Goal: Information Seeking & Learning: Learn about a topic

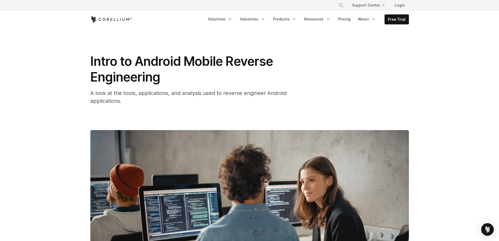
click at [275, 98] on div "A look at the tools, applications, and analysis used to reverse engineer Androi…" at bounding box center [195, 97] width 210 height 16
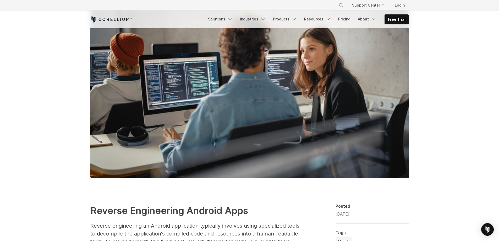
scroll to position [99, 0]
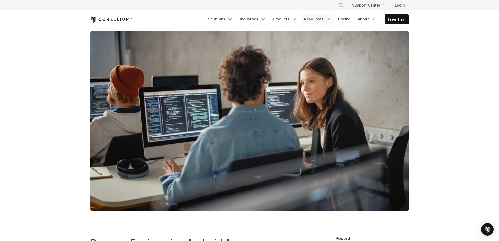
click at [328, 20] on icon "Navigation Menu" at bounding box center [328, 19] width 5 height 5
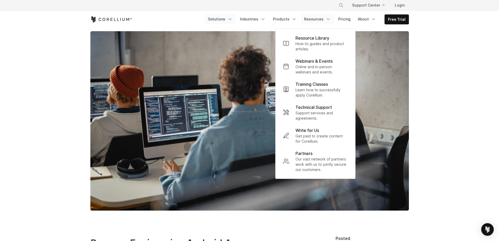
click at [233, 18] on icon "Navigation Menu" at bounding box center [229, 19] width 5 height 5
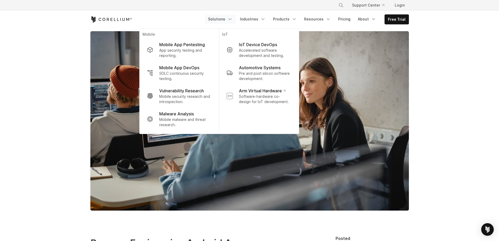
click at [233, 18] on icon "Navigation Menu" at bounding box center [229, 19] width 5 height 5
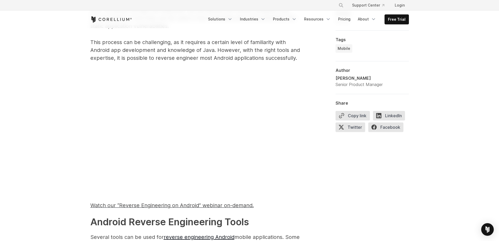
scroll to position [361, 0]
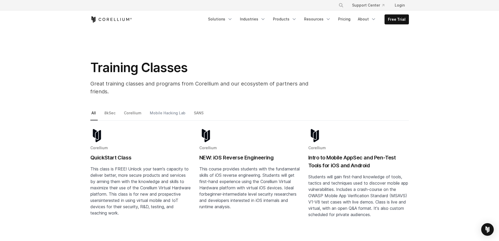
click at [174, 110] on link "Mobile Hacking Lab" at bounding box center [168, 115] width 39 height 11
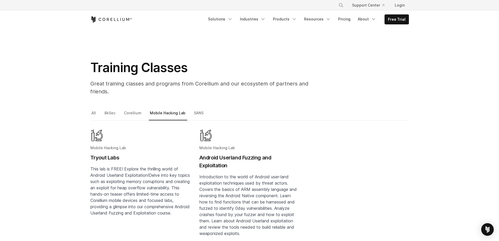
click at [214, 154] on h2 "Android Userland Fuzzing and Exploitation" at bounding box center [249, 162] width 101 height 16
click at [107, 154] on h2 "Tryout Labs" at bounding box center [140, 158] width 101 height 8
